Goal: Transaction & Acquisition: Subscribe to service/newsletter

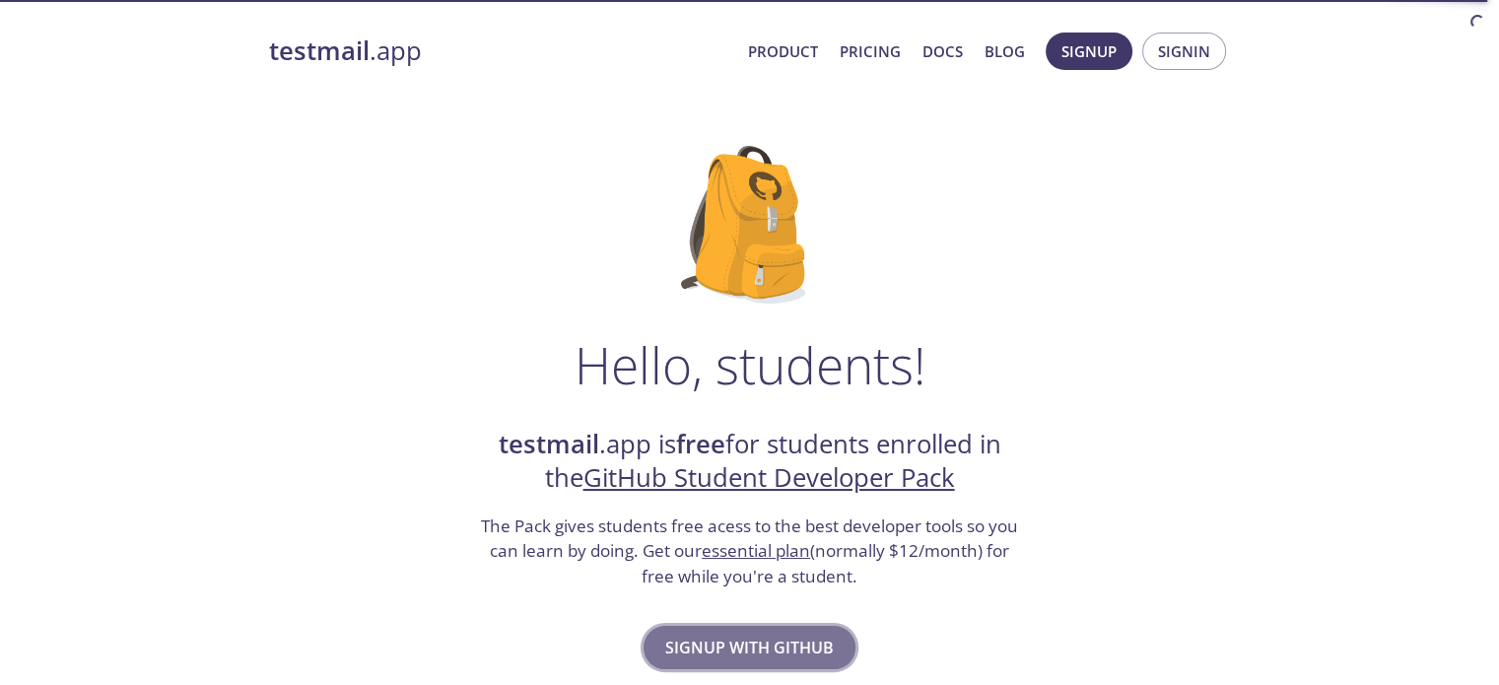
drag, startPoint x: 0, startPoint y: 0, endPoint x: 738, endPoint y: 637, distance: 975.0
click at [738, 637] on span "Signup with GitHub" at bounding box center [749, 648] width 169 height 28
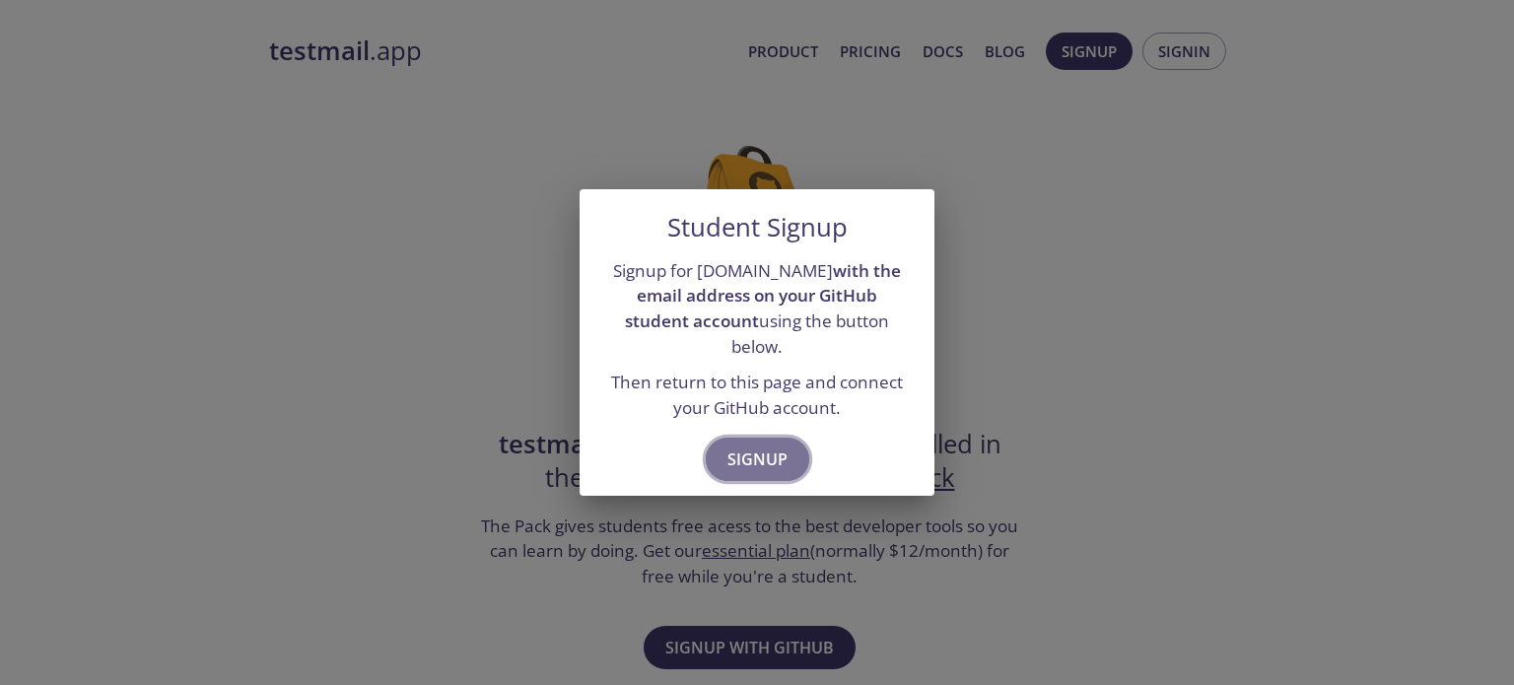
click at [761, 448] on span "Signup" at bounding box center [757, 460] width 60 height 28
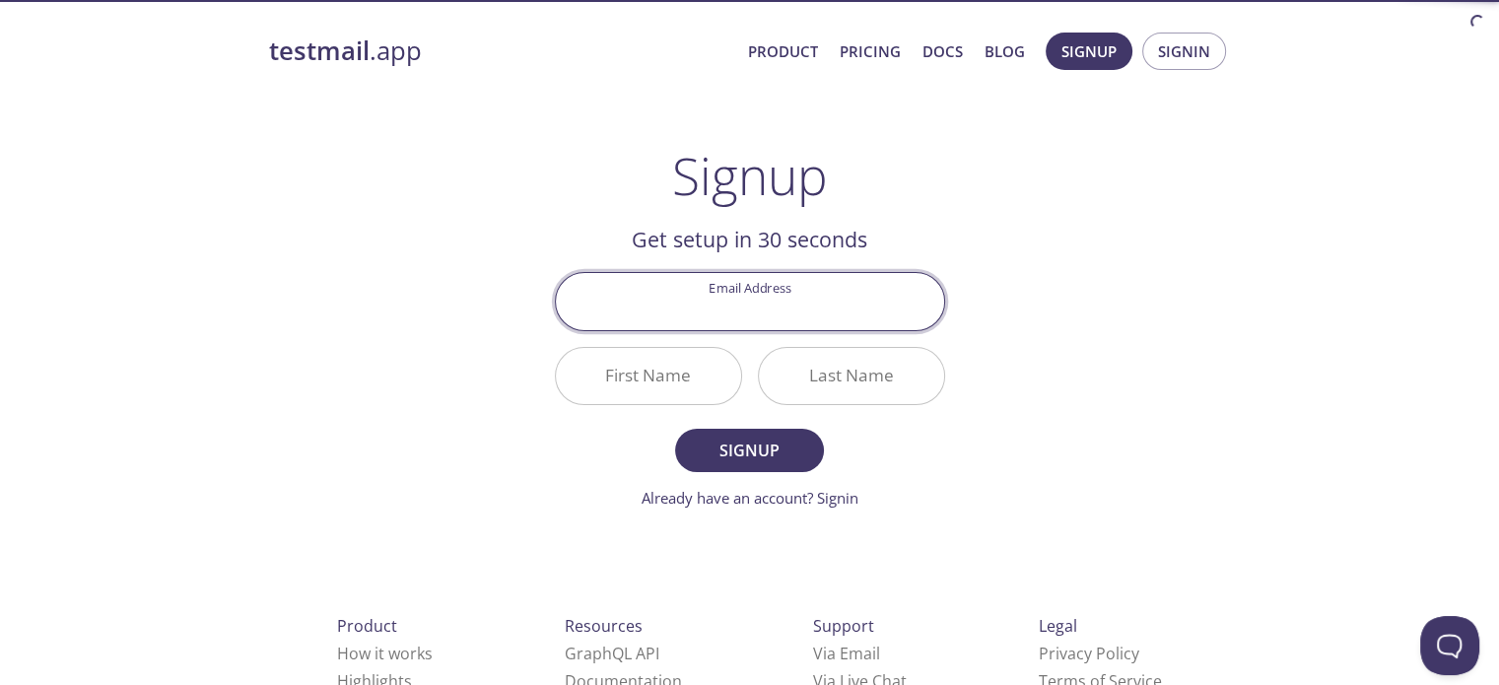
click at [774, 311] on input "Email Address" at bounding box center [750, 301] width 388 height 56
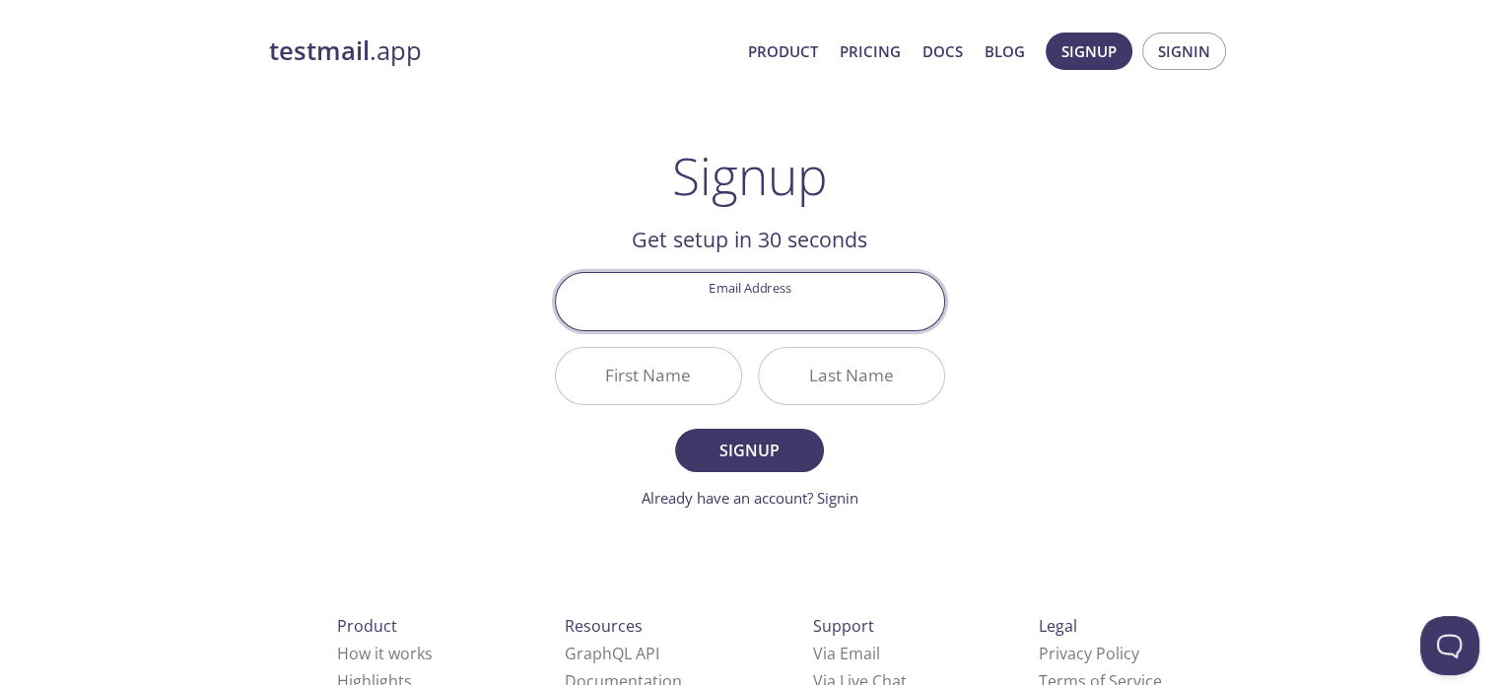
type input "[EMAIL_ADDRESS][DOMAIN_NAME]"
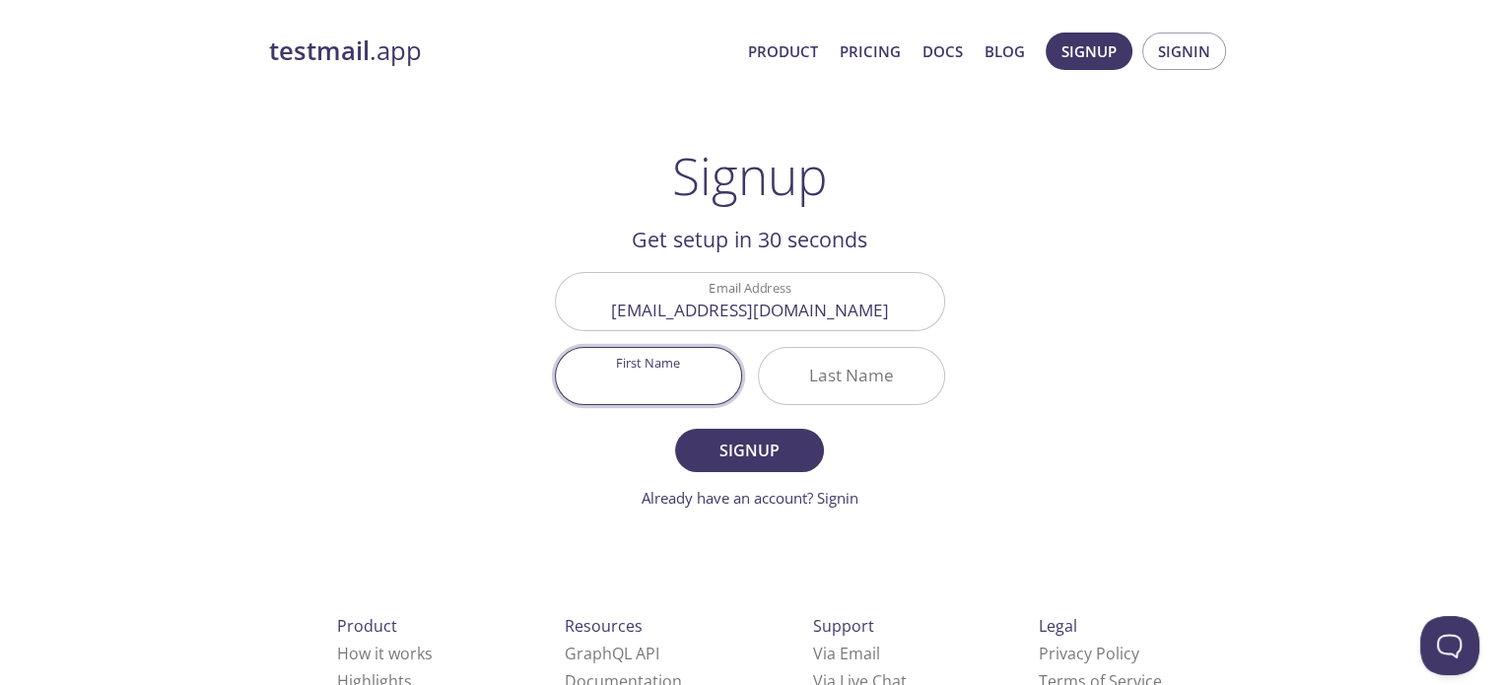
click at [713, 390] on input "First Name" at bounding box center [648, 376] width 185 height 56
type input "Prasad"
click at [794, 385] on input "Last Name" at bounding box center [851, 376] width 185 height 56
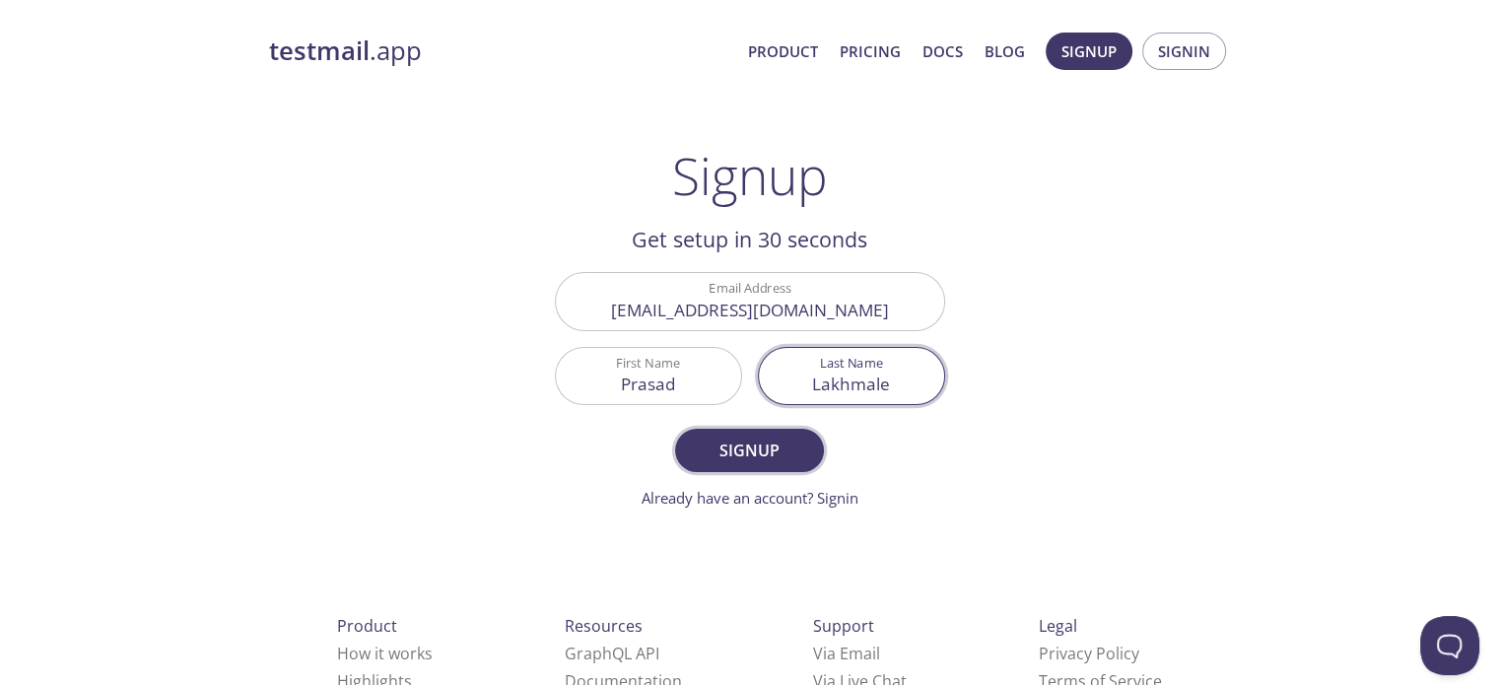
type input "Lakhmale"
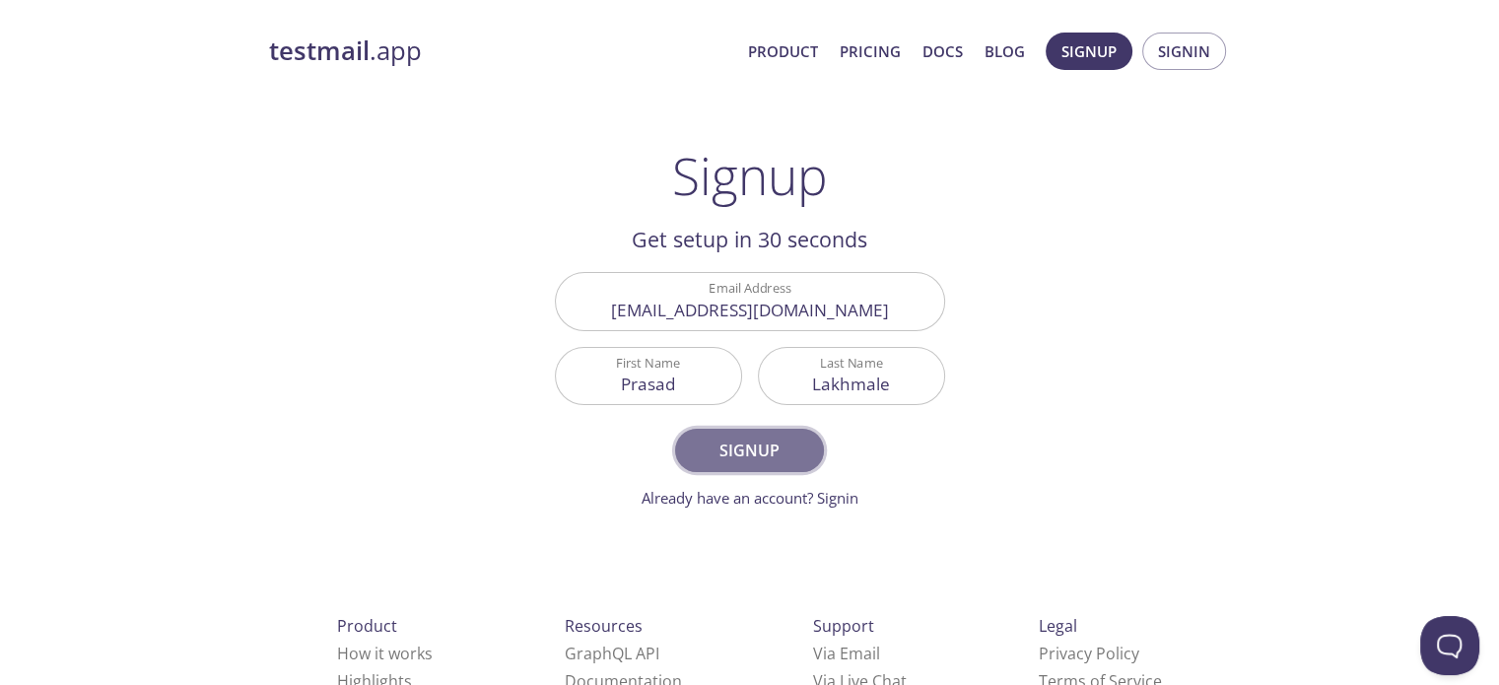
click at [769, 429] on button "Signup" at bounding box center [749, 450] width 148 height 43
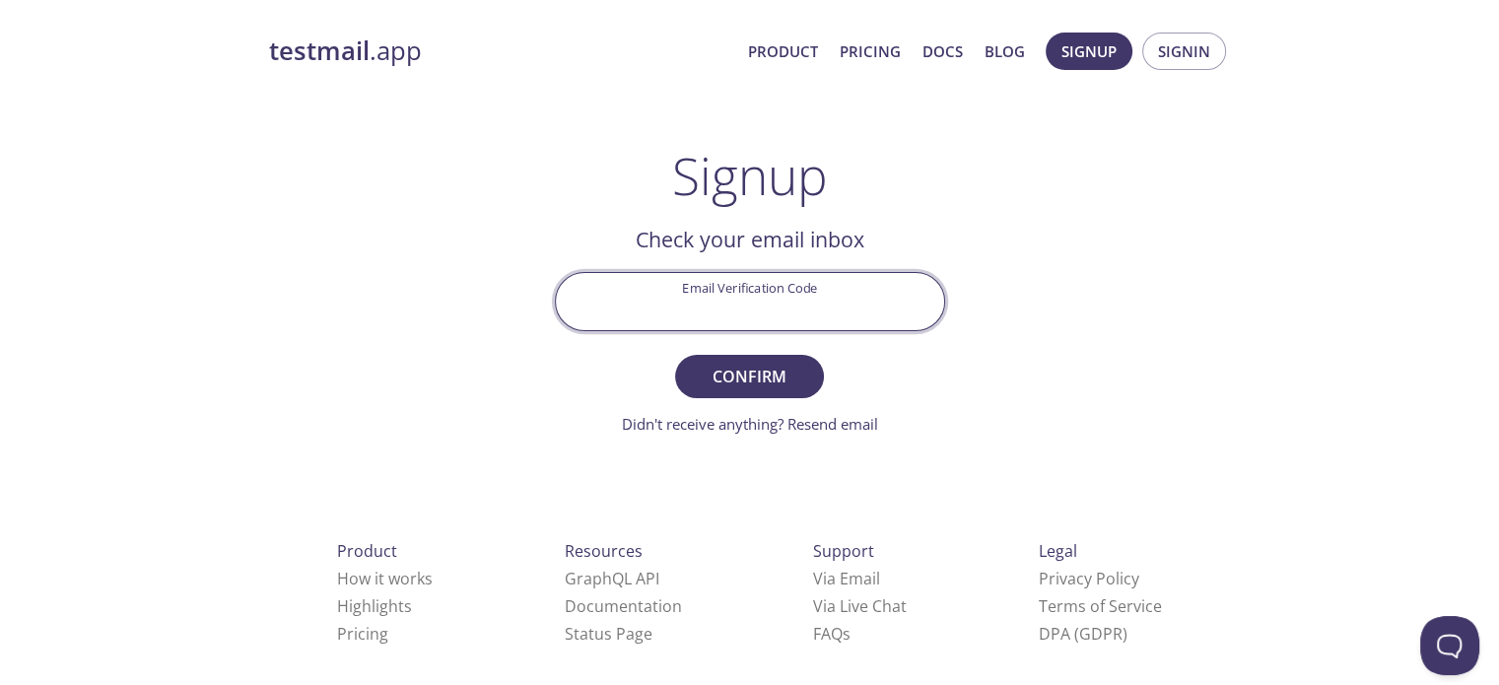
click at [737, 282] on input "Email Verification Code" at bounding box center [750, 301] width 388 height 56
paste input "HJXAE2K"
type input "HJXAE2K"
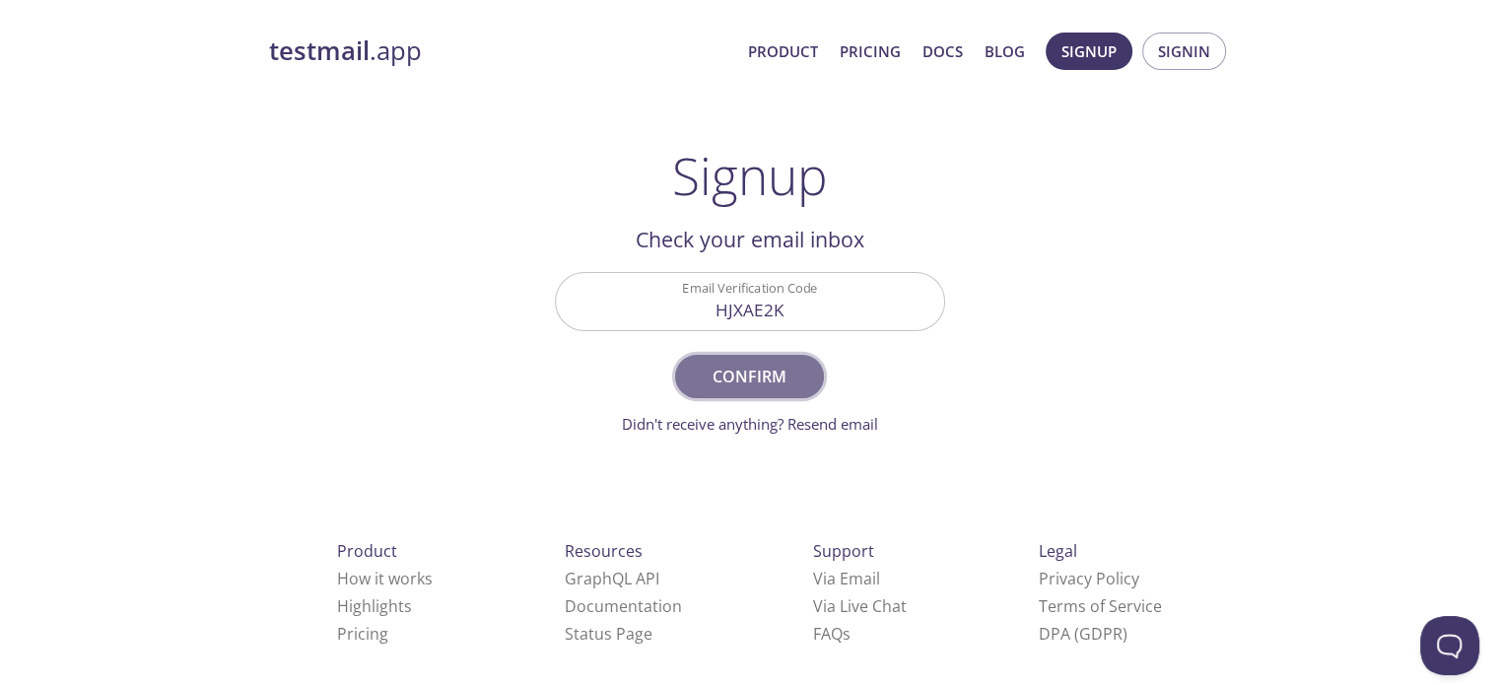
click at [725, 388] on span "Confirm" at bounding box center [749, 377] width 104 height 28
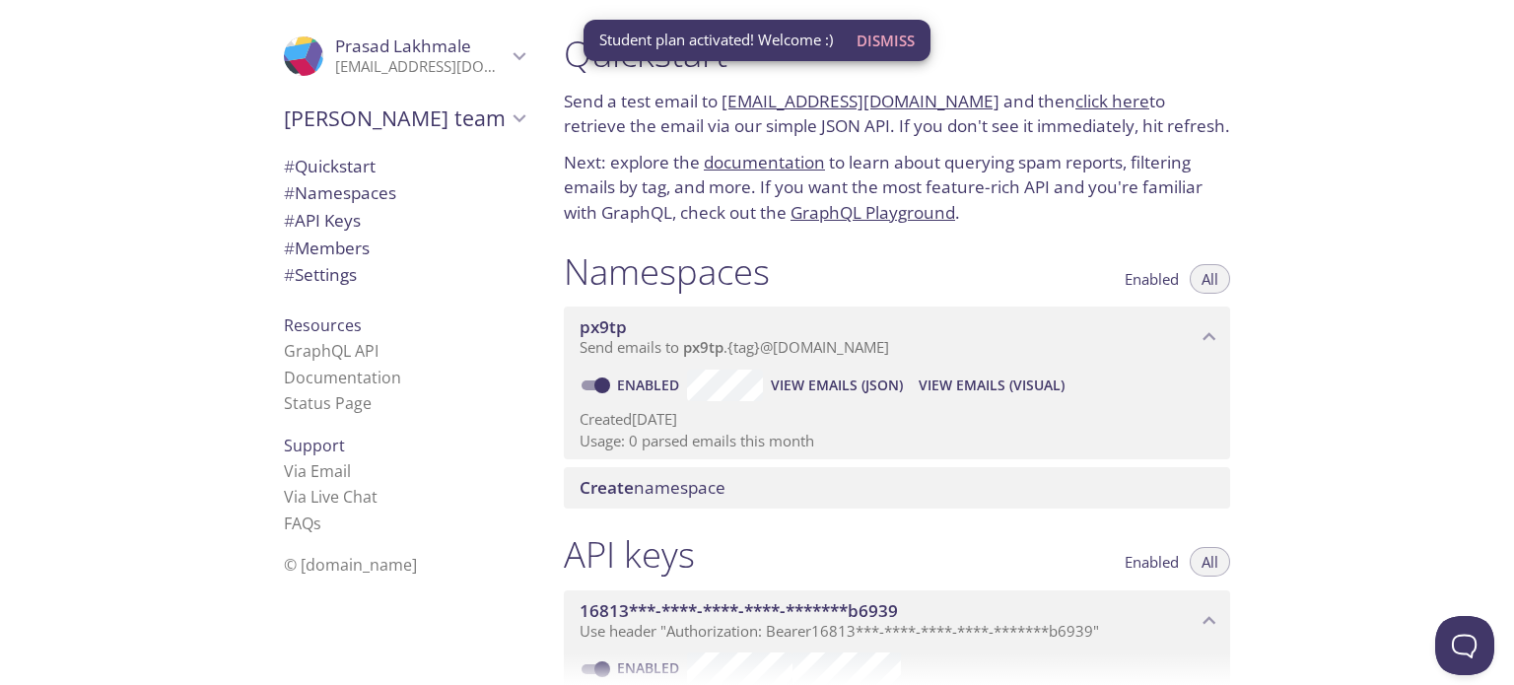
drag, startPoint x: 727, startPoint y: 50, endPoint x: 728, endPoint y: 28, distance: 22.7
click at [728, 28] on div "Student plan activated! Welcome :)" at bounding box center [716, 40] width 234 height 36
click at [883, 45] on span "Dismiss" at bounding box center [886, 41] width 58 height 26
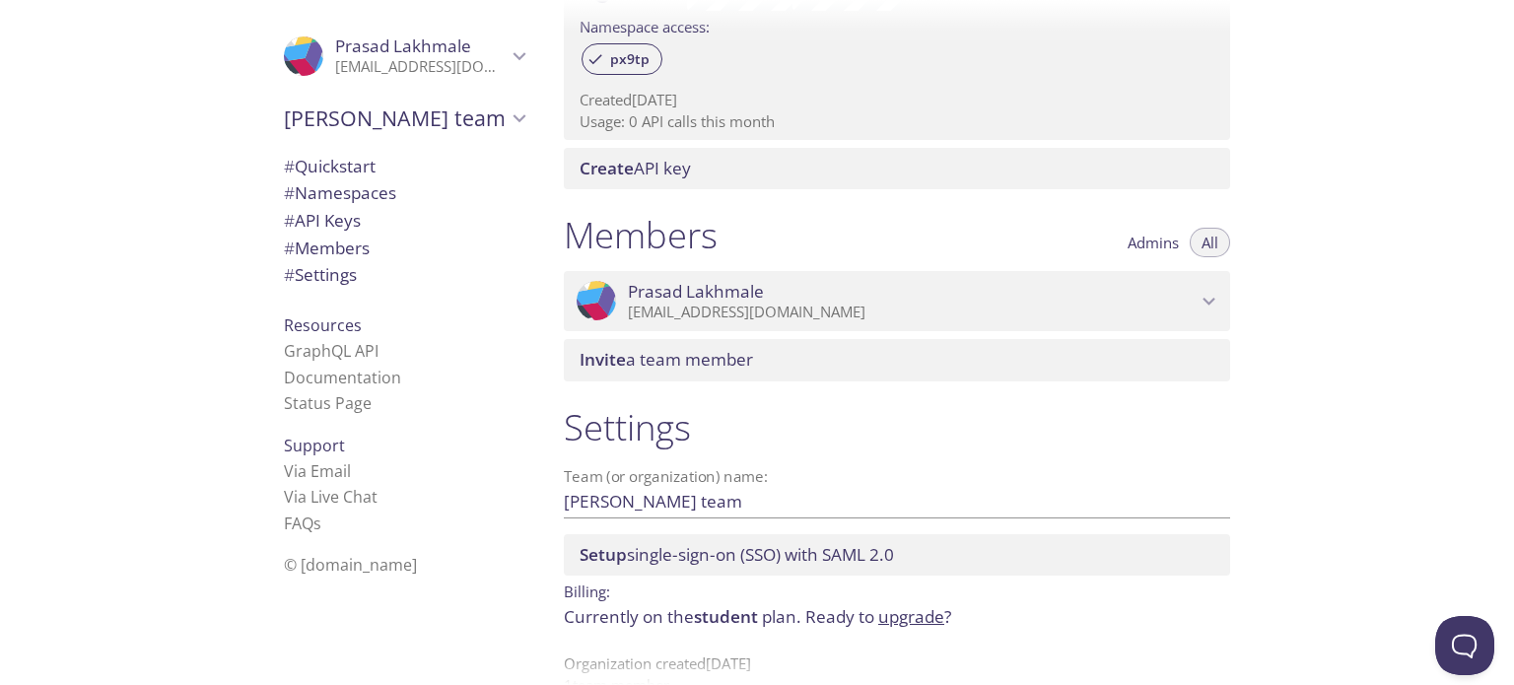
scroll to position [717, 0]
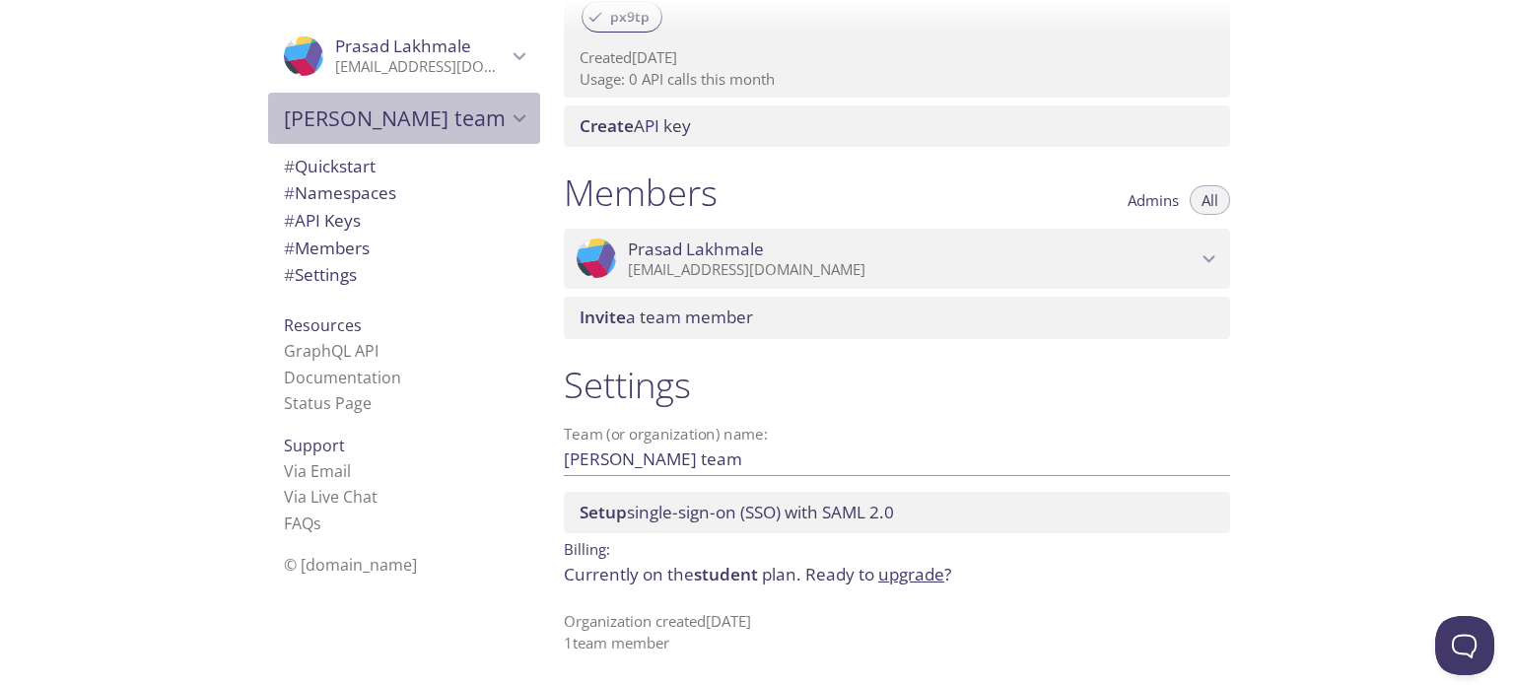
click at [355, 125] on span "Prasad's team" at bounding box center [395, 118] width 223 height 28
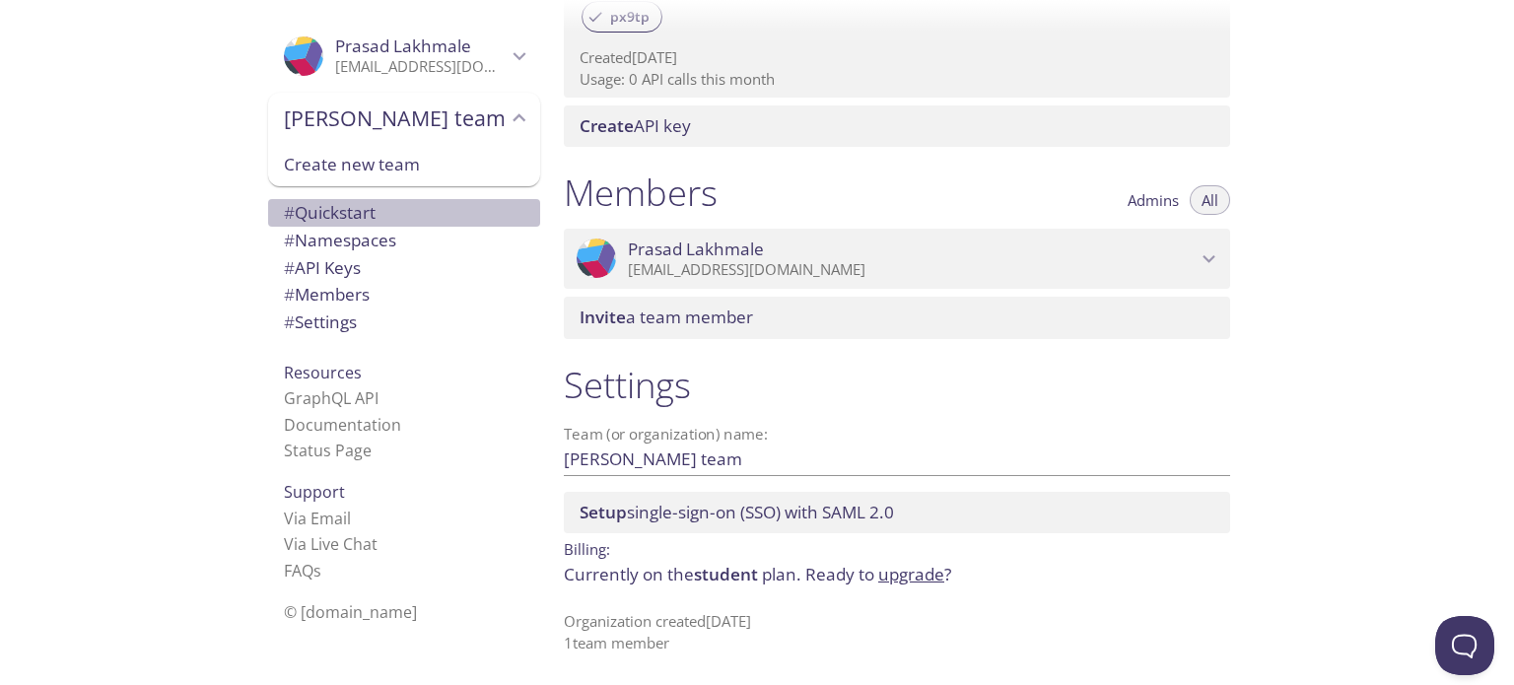
click at [343, 202] on span "# Quickstart" at bounding box center [330, 212] width 92 height 23
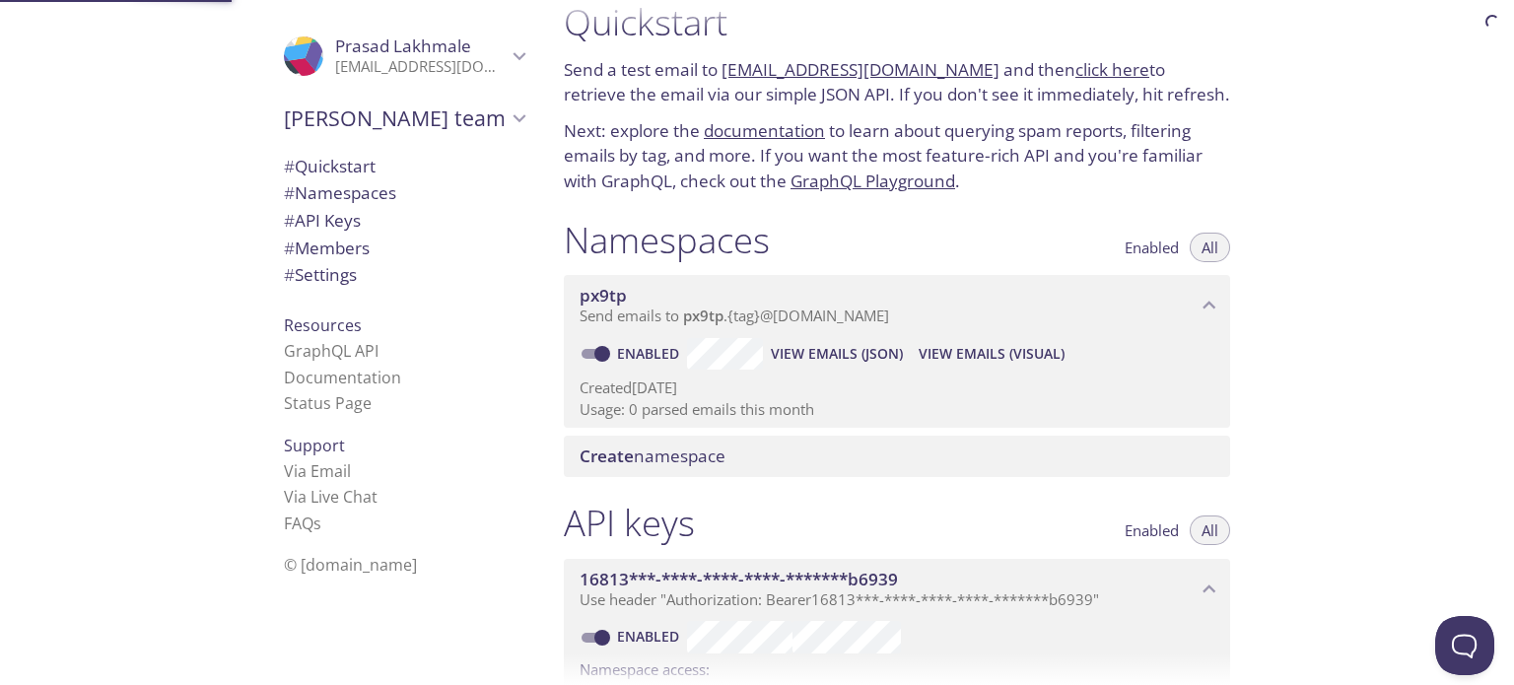
scroll to position [32, 0]
click at [322, 184] on span "# Namespaces" at bounding box center [340, 192] width 112 height 23
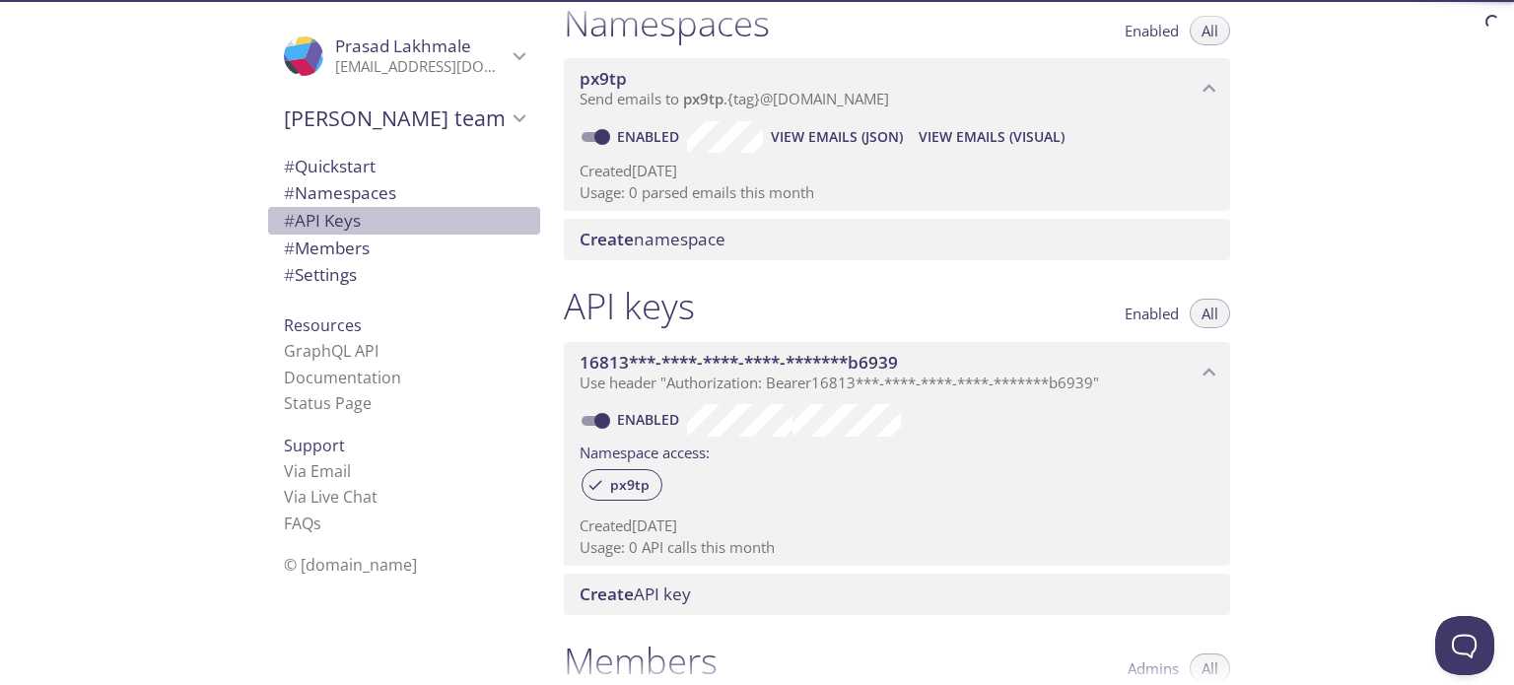
click at [332, 231] on span "# API Keys" at bounding box center [322, 220] width 77 height 23
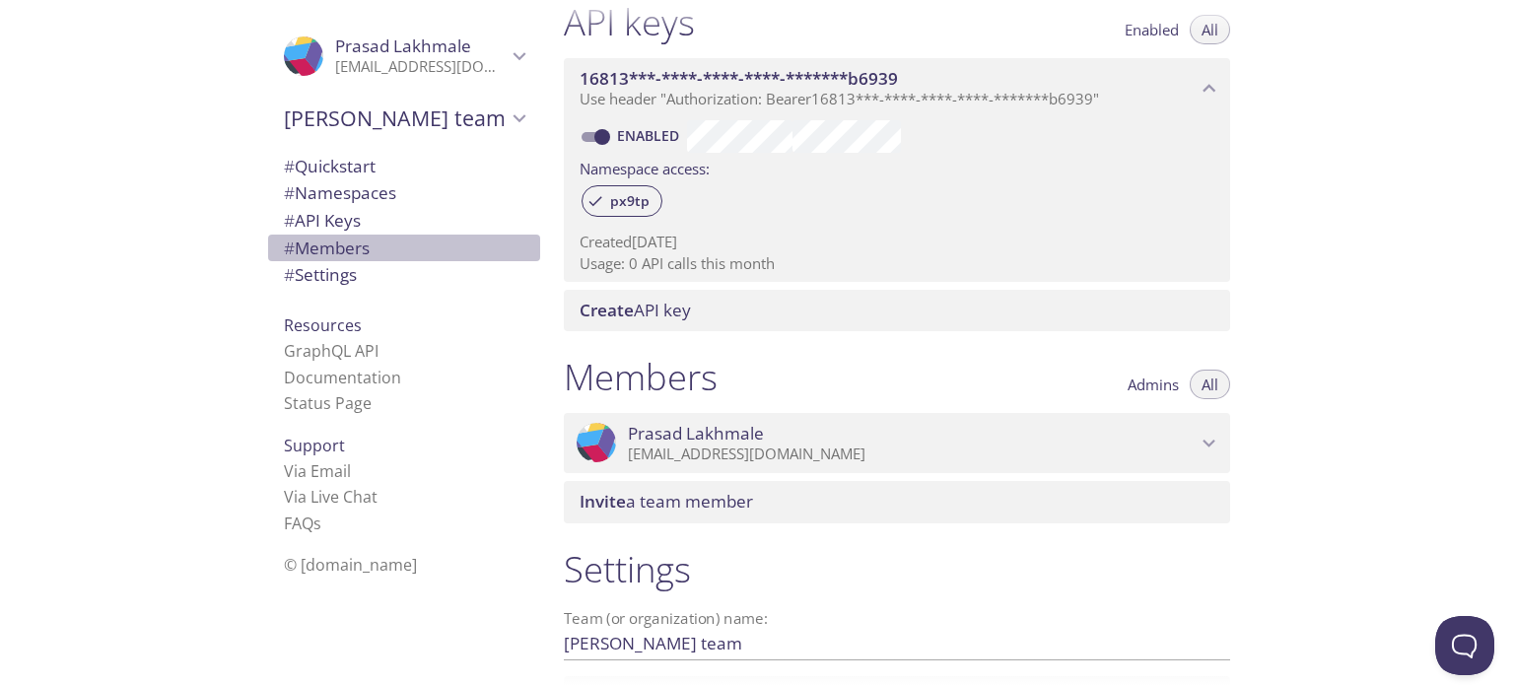
click at [332, 248] on span "# Members" at bounding box center [327, 248] width 86 height 23
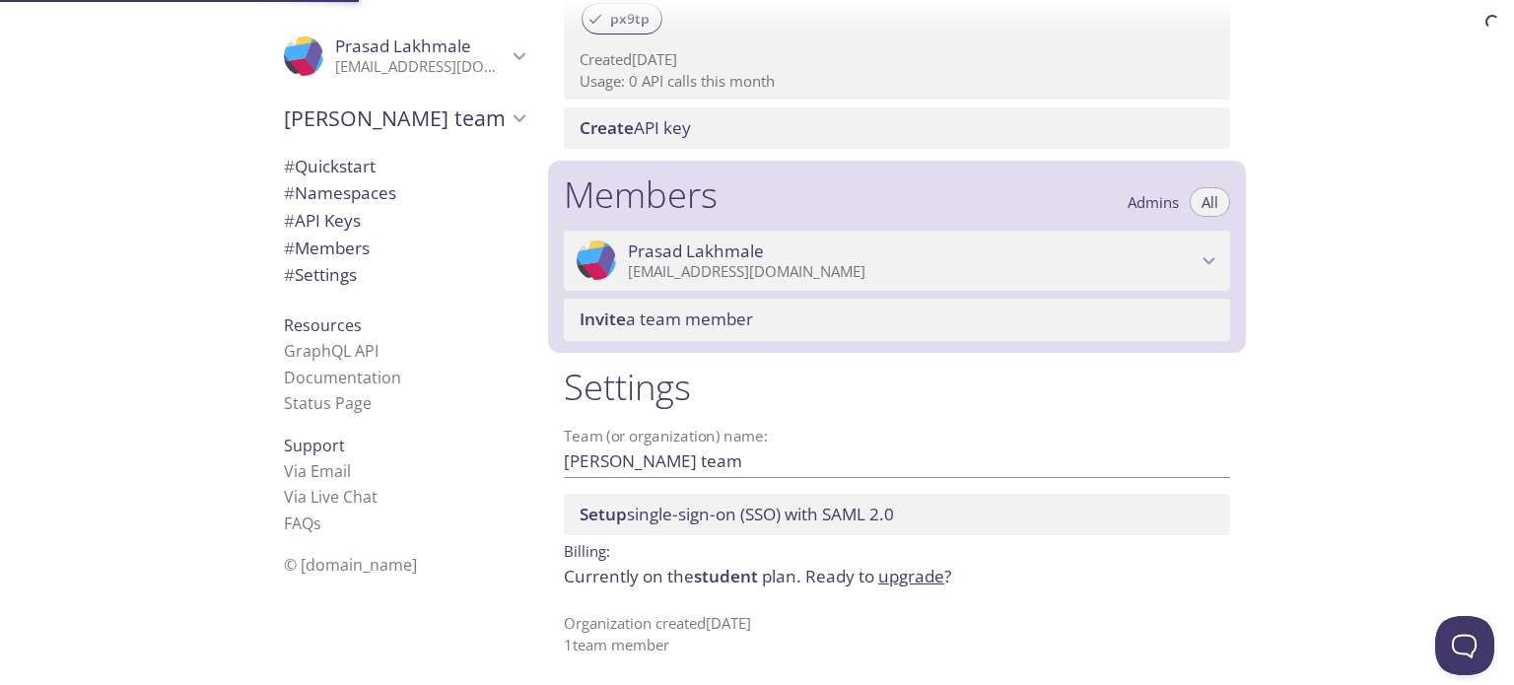
scroll to position [717, 0]
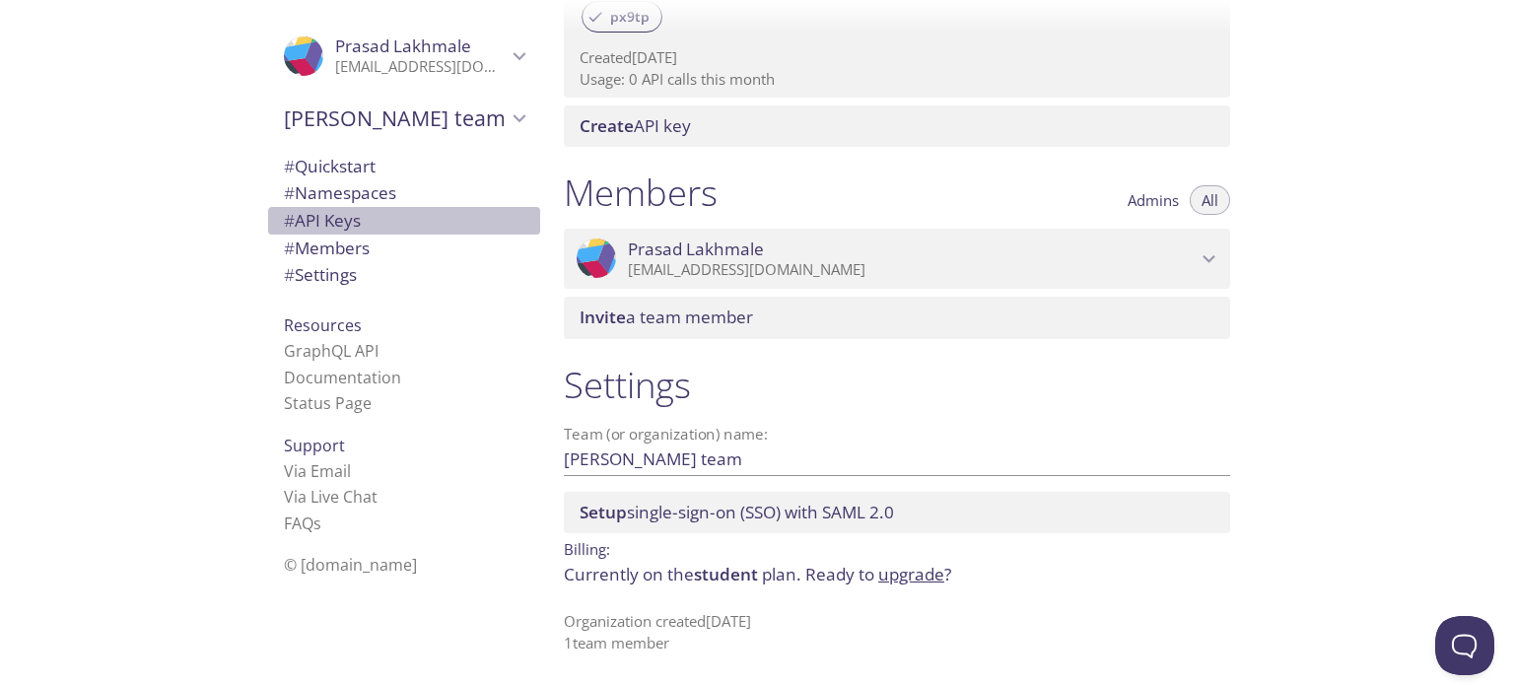
click at [324, 228] on span "# API Keys" at bounding box center [322, 220] width 77 height 23
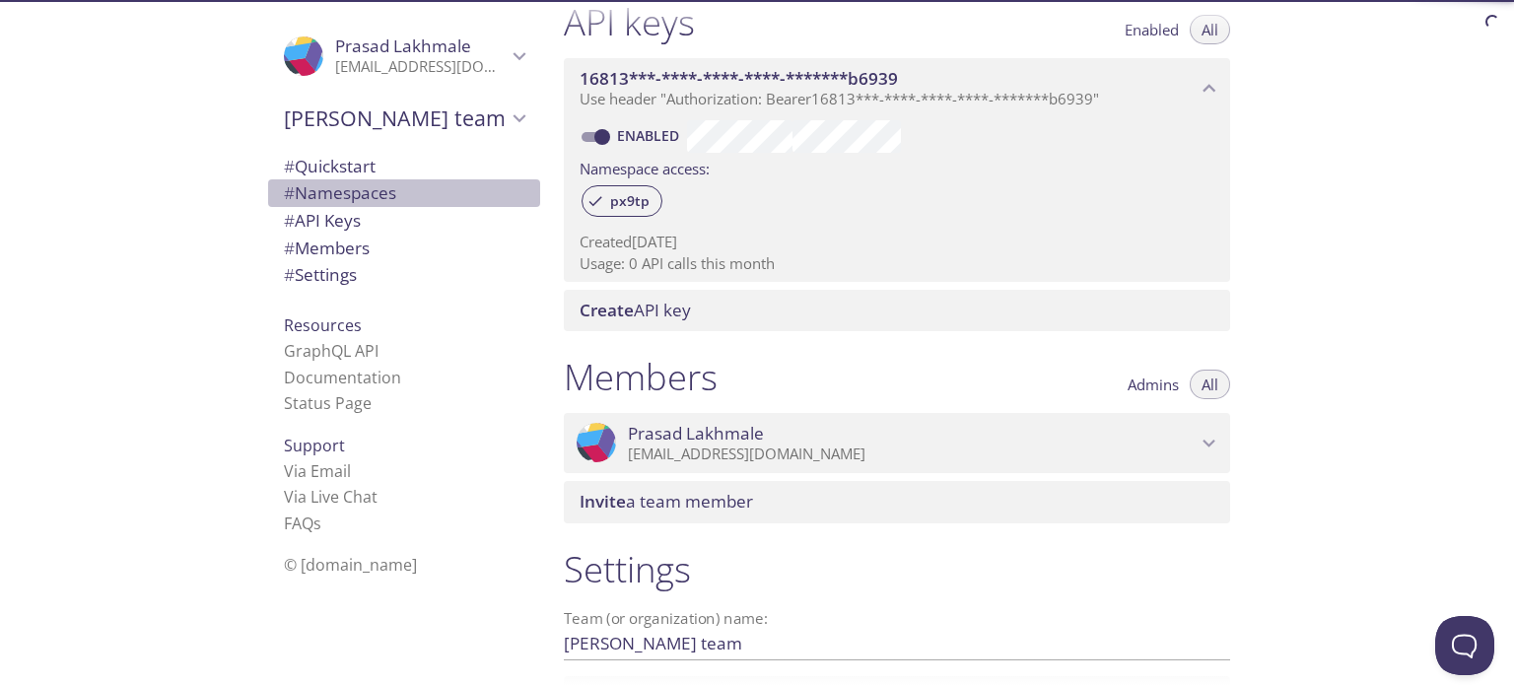
click at [330, 186] on span "# Namespaces" at bounding box center [340, 192] width 112 height 23
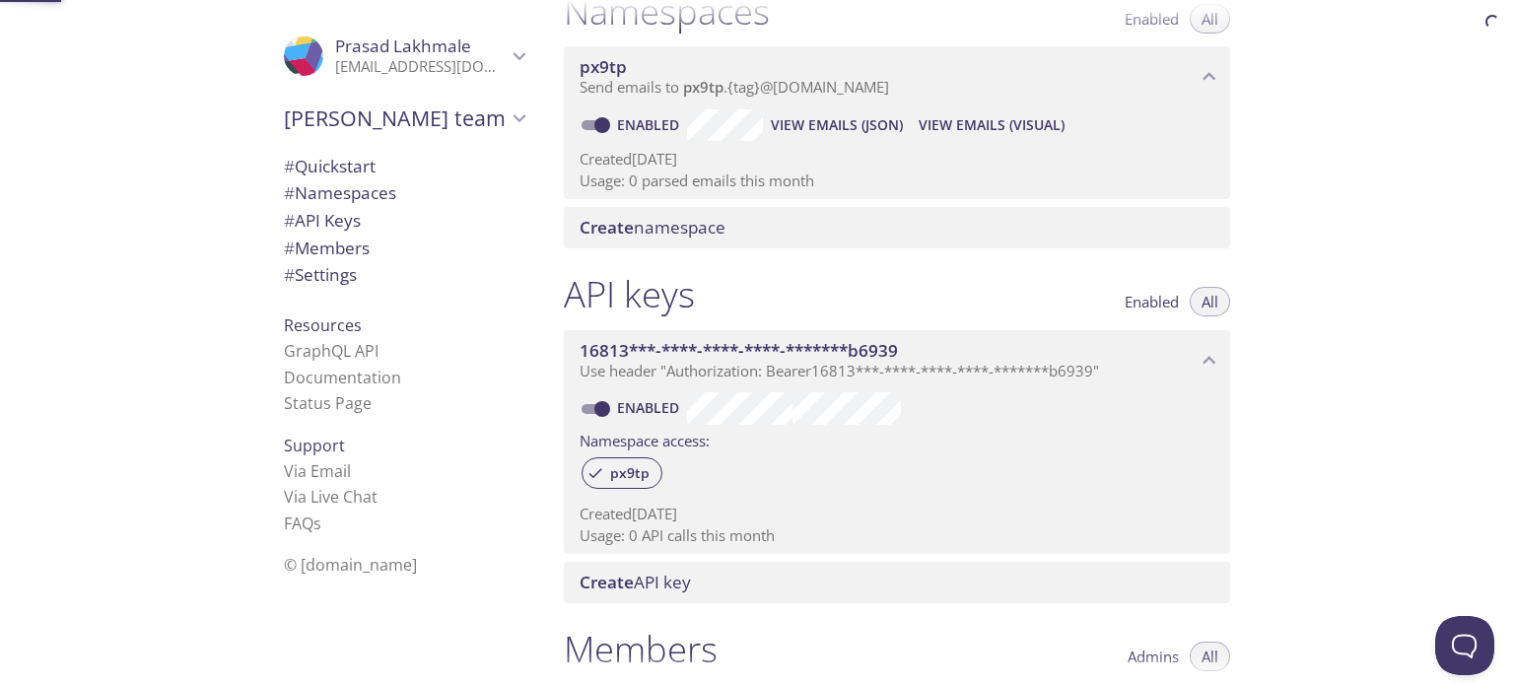
scroll to position [248, 0]
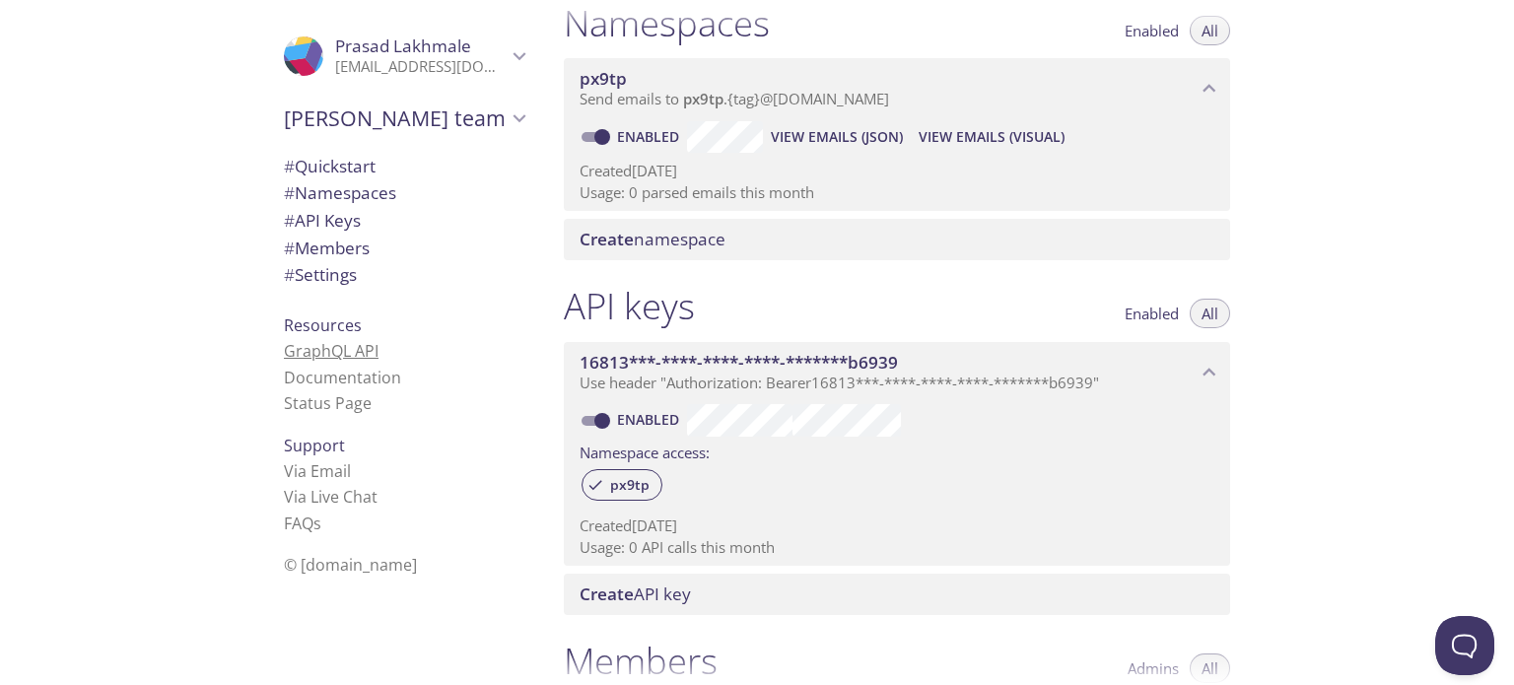
click at [319, 350] on link "GraphQL API" at bounding box center [331, 351] width 95 height 22
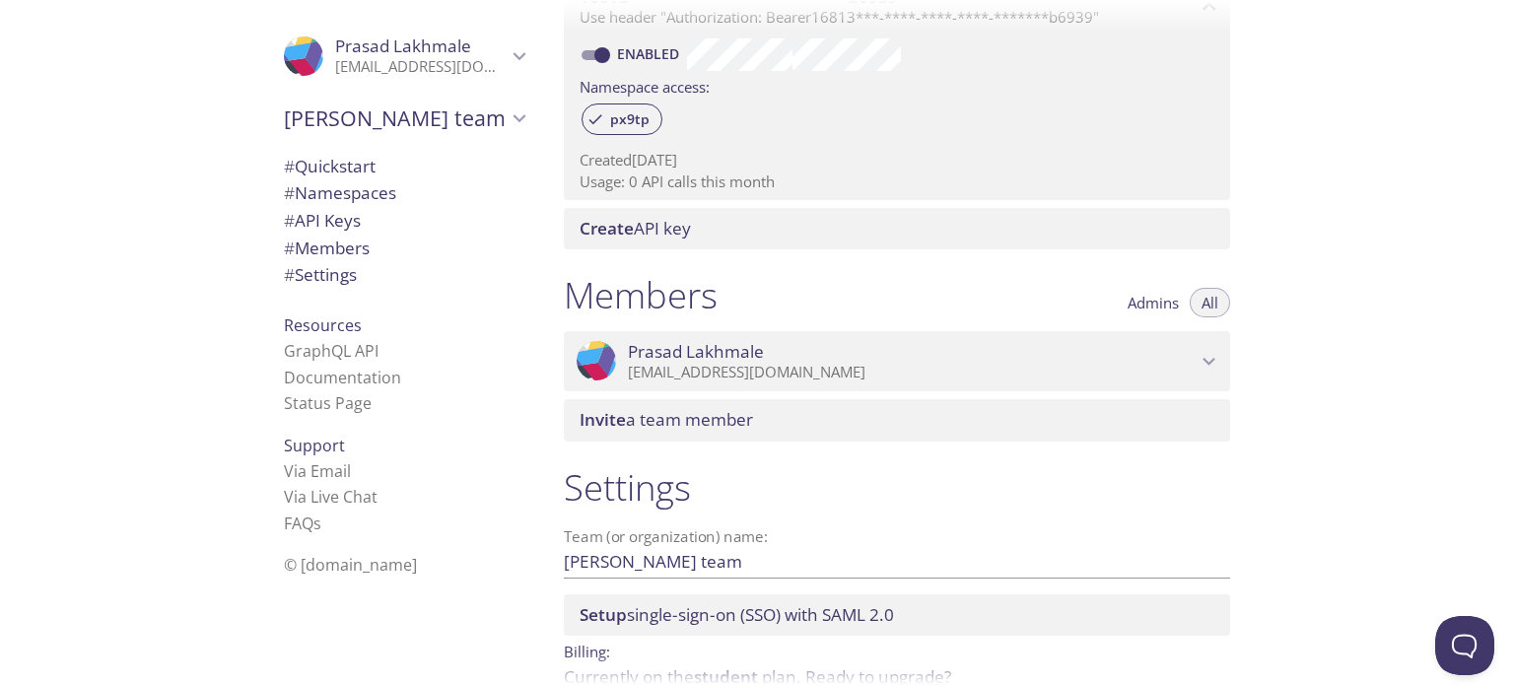
scroll to position [717, 0]
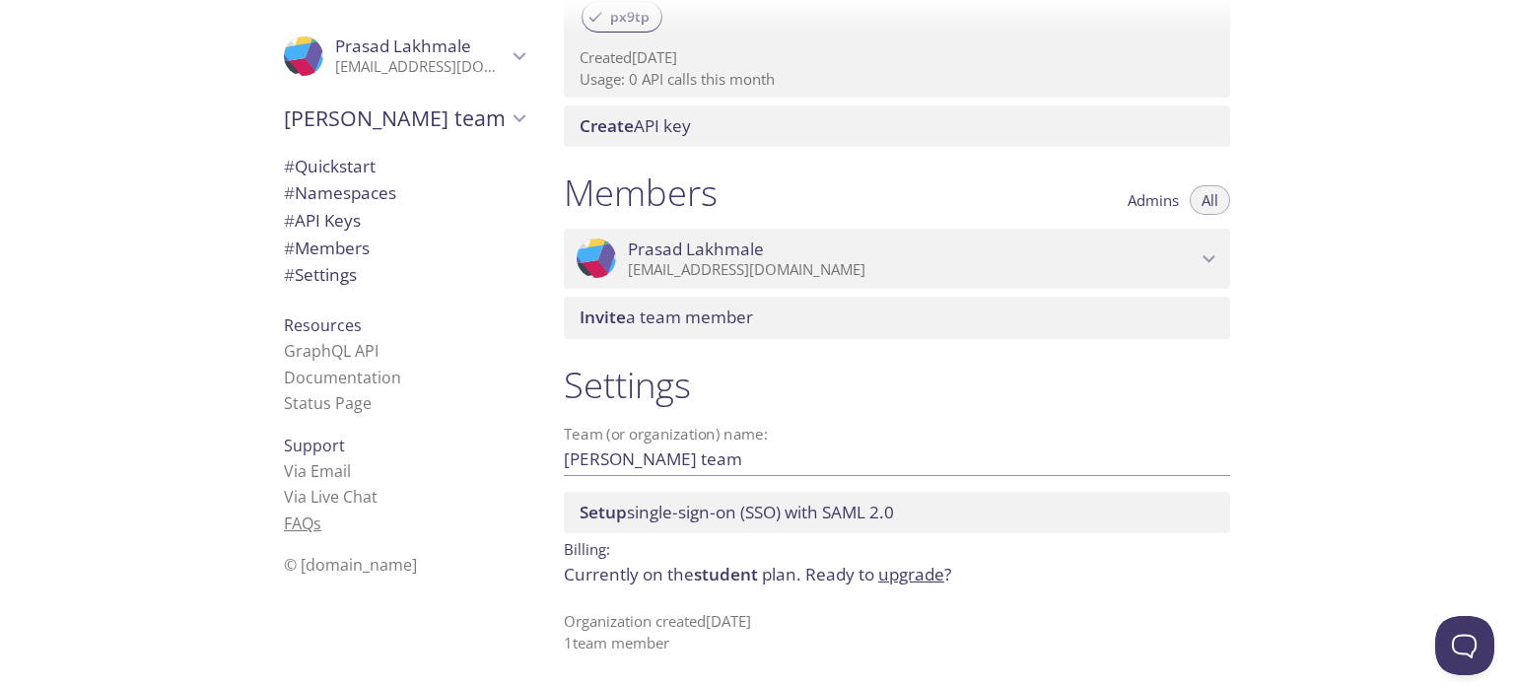
click at [286, 522] on link "FAQ s" at bounding box center [302, 524] width 37 height 22
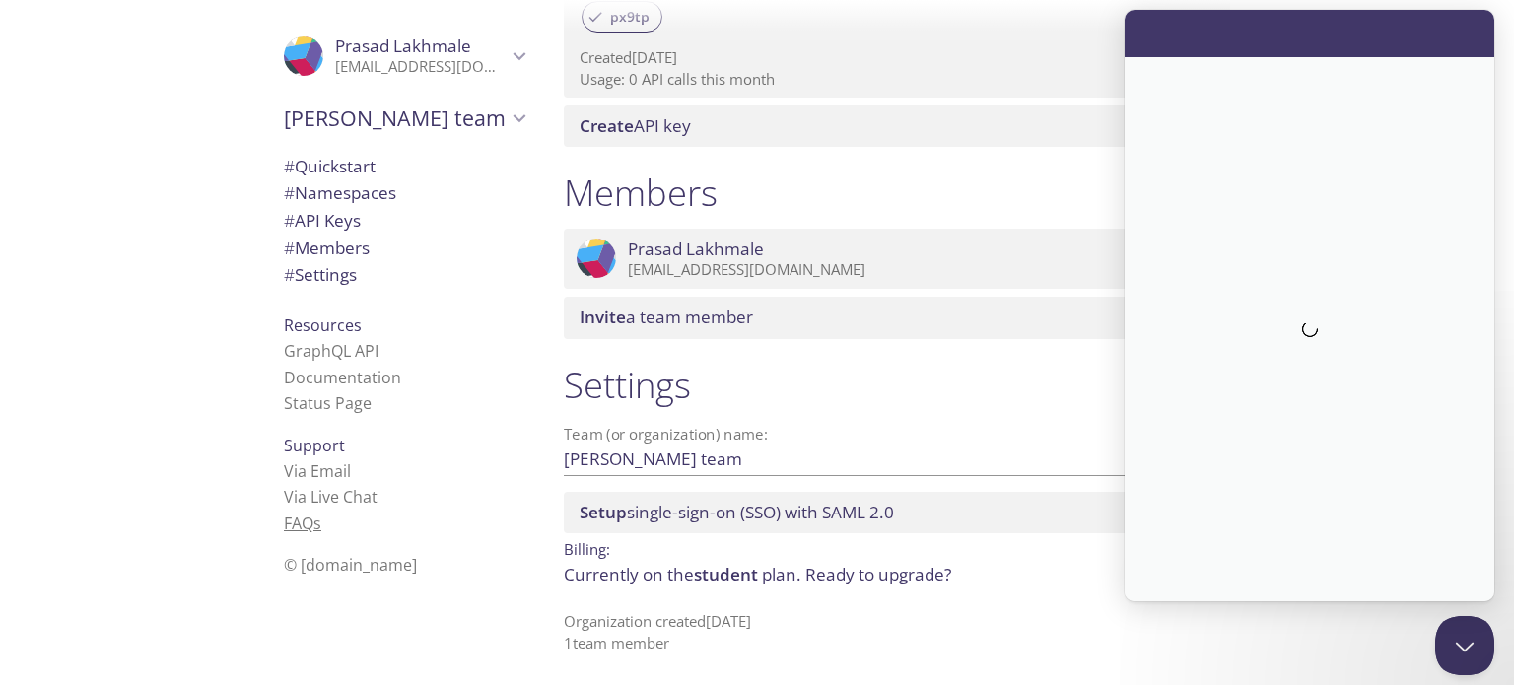
scroll to position [0, 0]
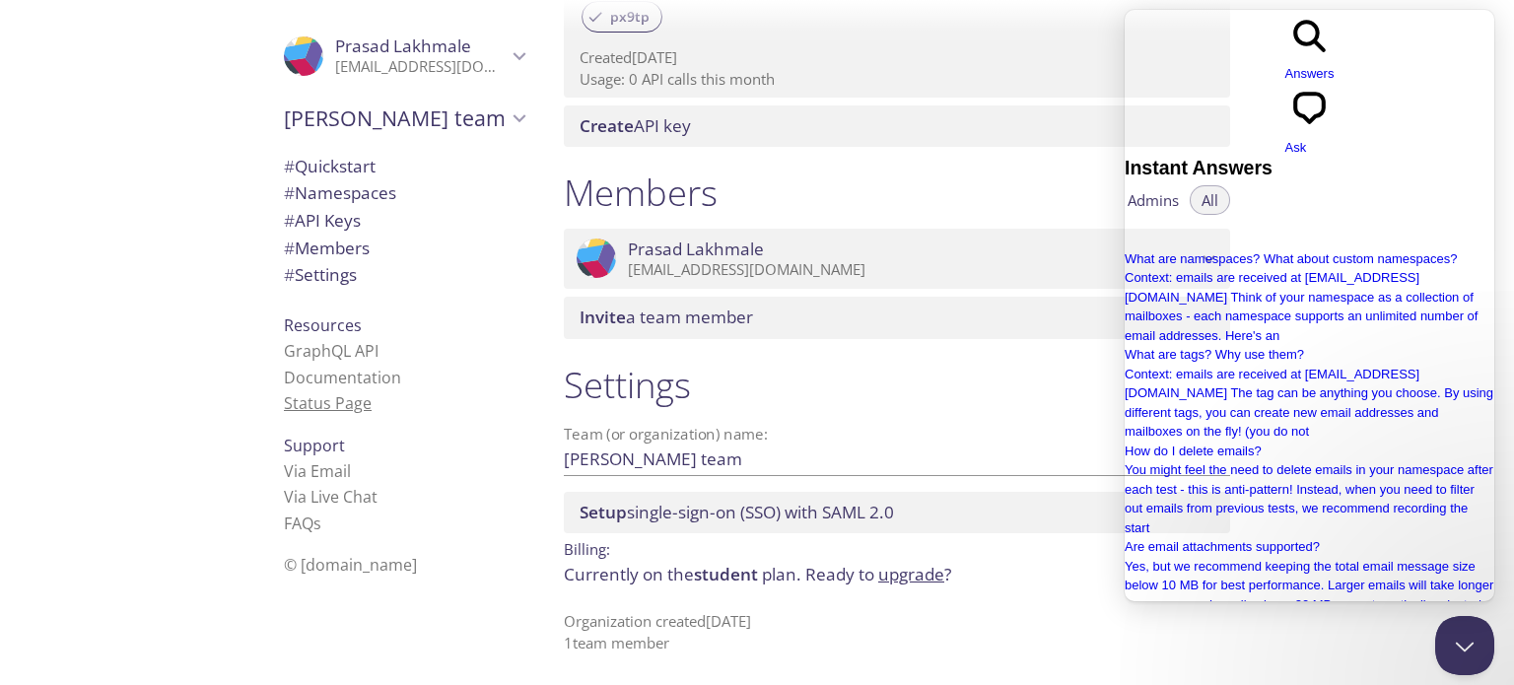
click at [304, 408] on link "Status Page" at bounding box center [328, 403] width 88 height 22
